Goal: Information Seeking & Learning: Learn about a topic

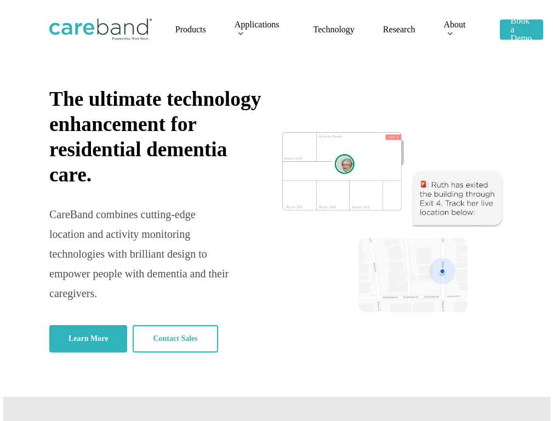
click at [235, 20] on span "Applications" at bounding box center [257, 24] width 45 height 9
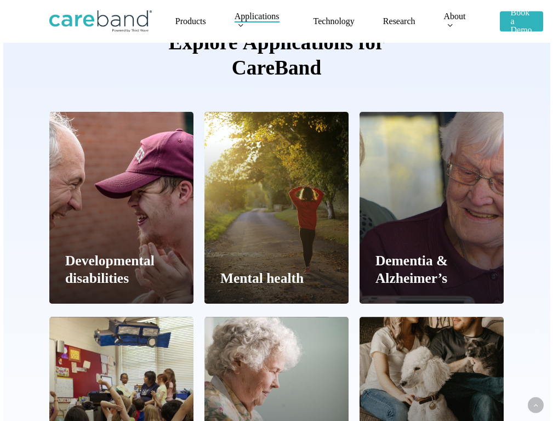
click at [431, 210] on link at bounding box center [431, 207] width 143 height 191
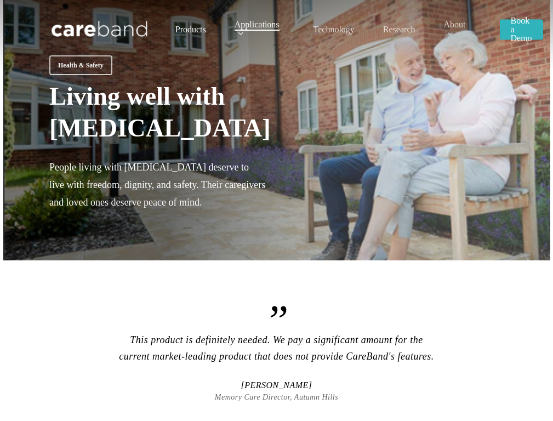
click at [175, 25] on span "Products" at bounding box center [190, 29] width 31 height 9
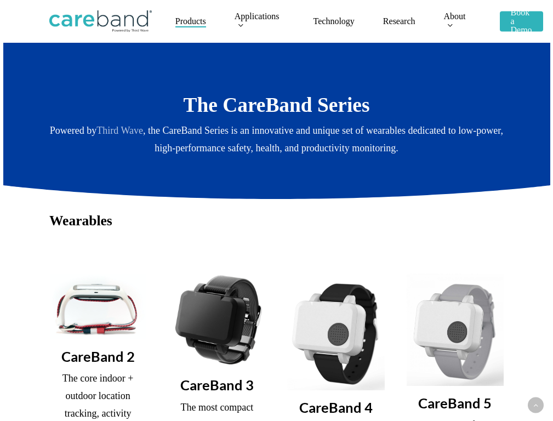
scroll to position [1764, 0]
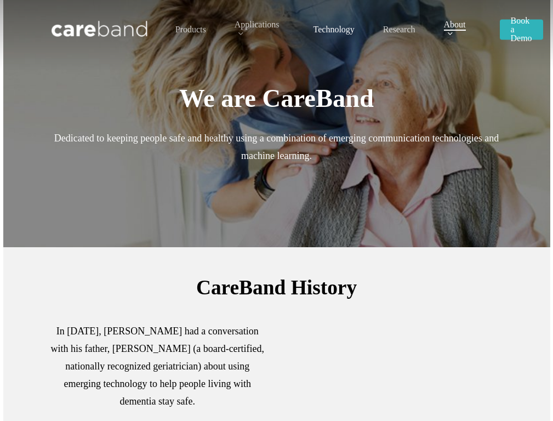
click at [314, 25] on span "Technology" at bounding box center [334, 29] width 41 height 9
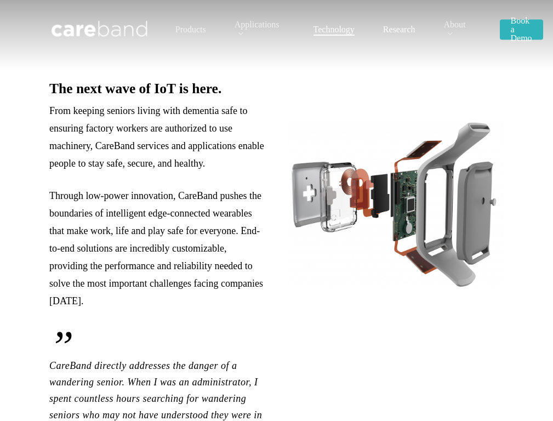
click at [383, 25] on span "Research" at bounding box center [399, 29] width 32 height 9
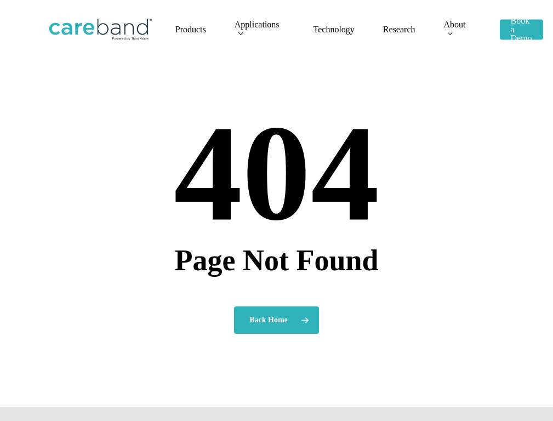
scroll to position [217, 0]
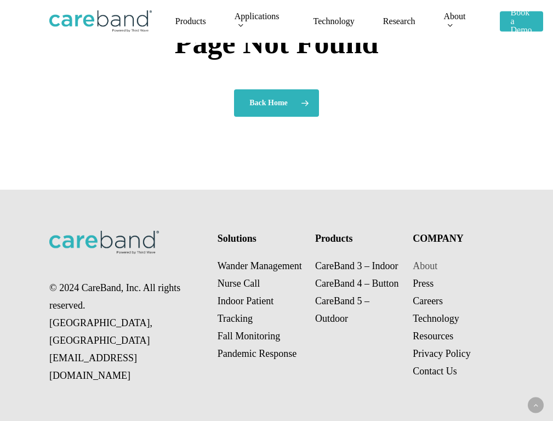
click at [425, 265] on link "About" at bounding box center [425, 265] width 25 height 11
